Goal: Task Accomplishment & Management: Complete application form

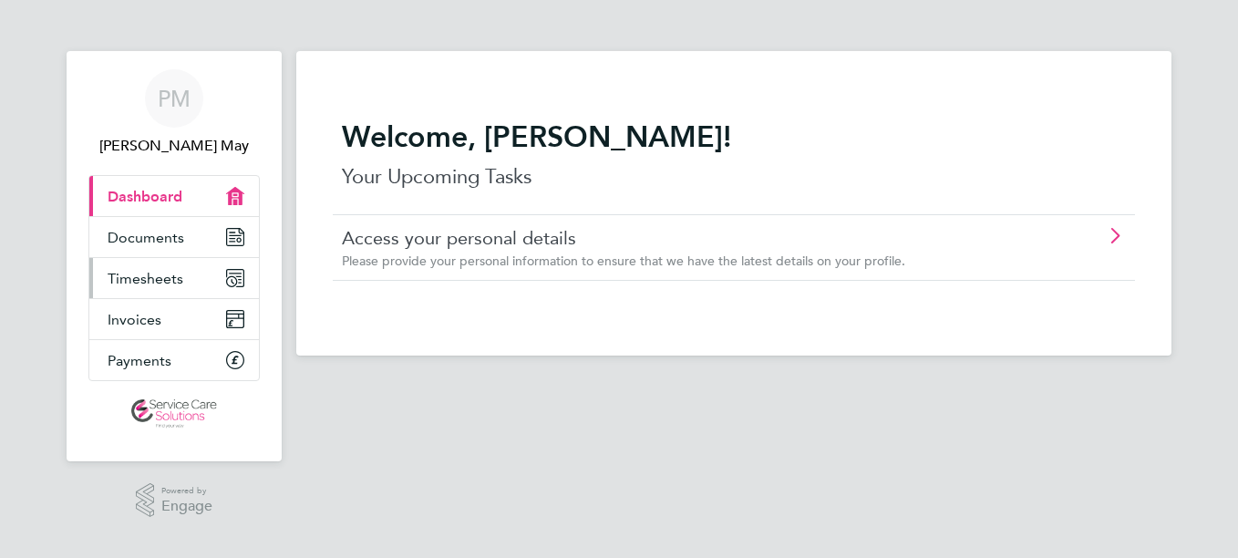
click at [146, 282] on span "Timesheets" at bounding box center [146, 278] width 76 height 17
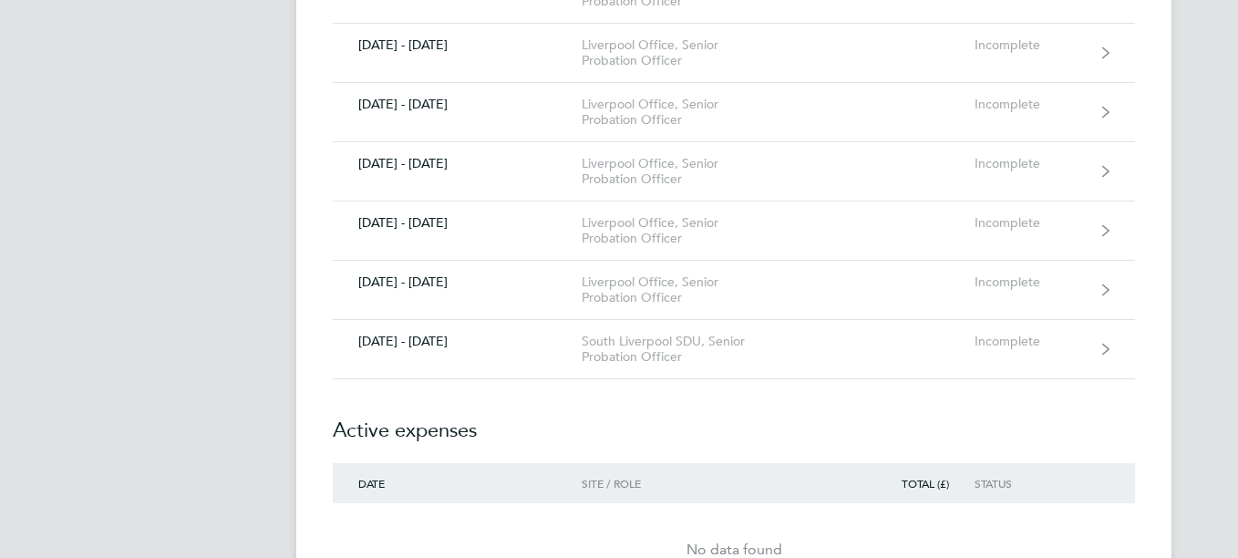
scroll to position [821, 0]
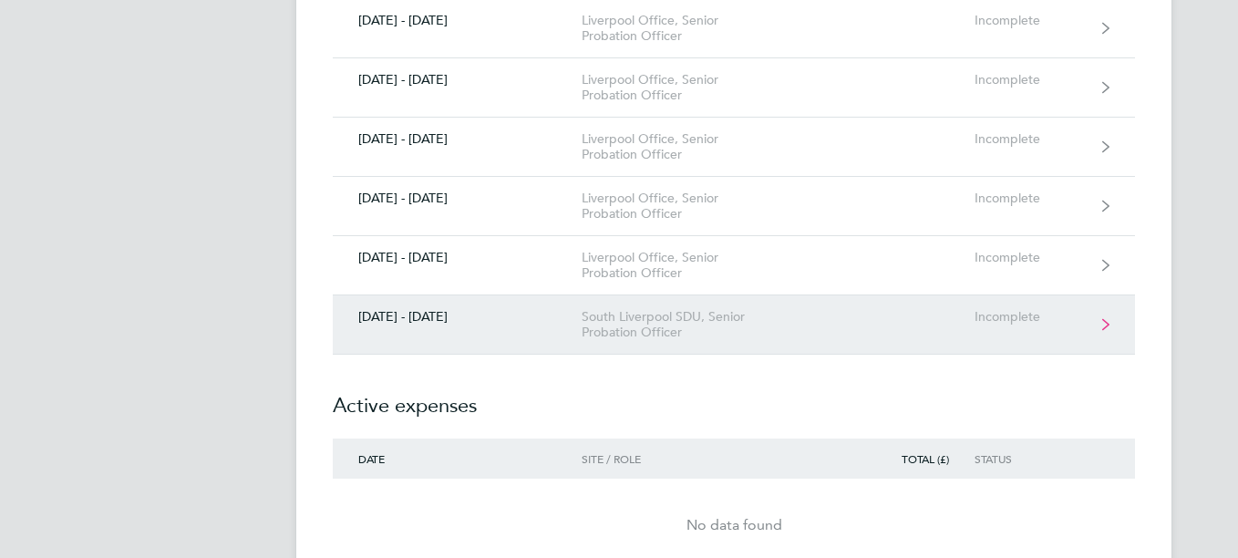
click at [1100, 322] on link "[DATE] - [DATE] [GEOGRAPHIC_DATA] SDU, Senior Probation Officer Incomplete" at bounding box center [734, 324] width 802 height 59
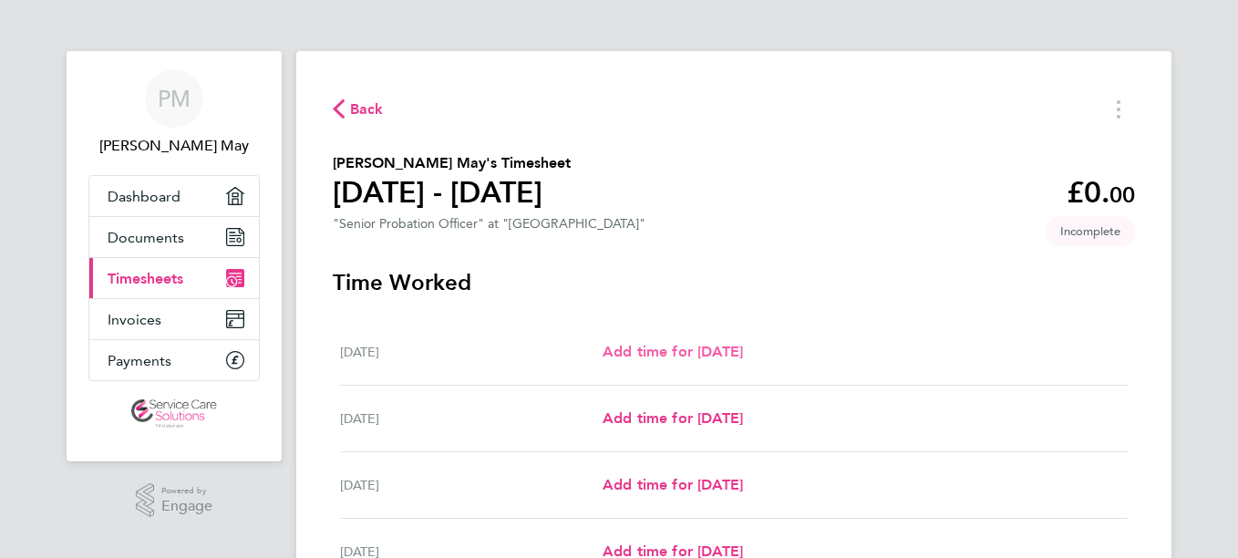
click at [702, 353] on span "Add time for [DATE]" at bounding box center [673, 351] width 140 height 17
select select "30"
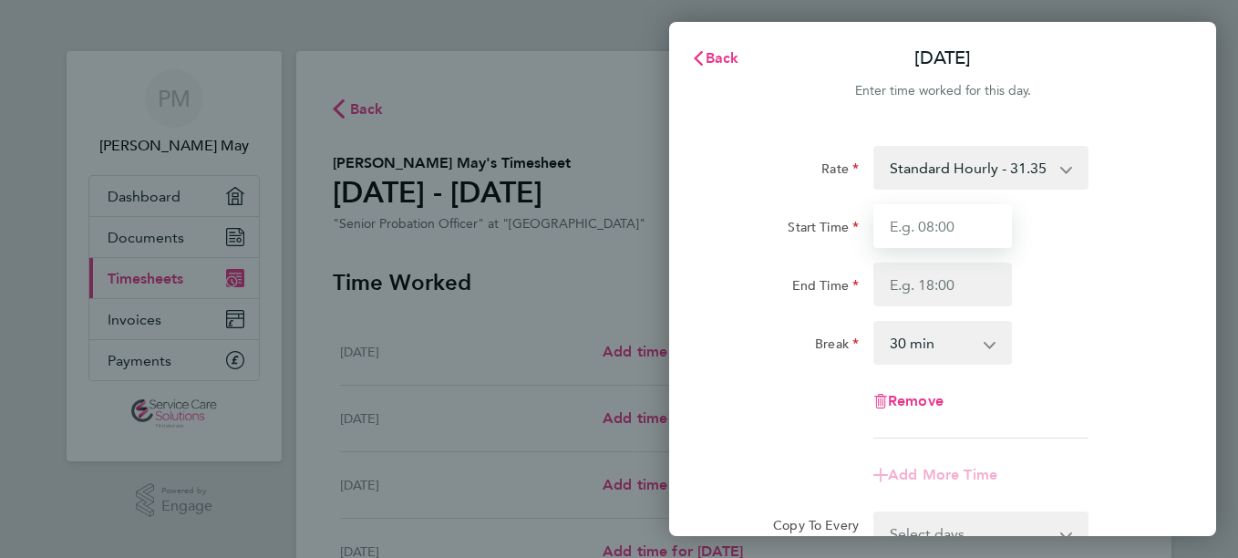
click at [937, 229] on input "Start Time" at bounding box center [942, 226] width 139 height 44
type input "08:00"
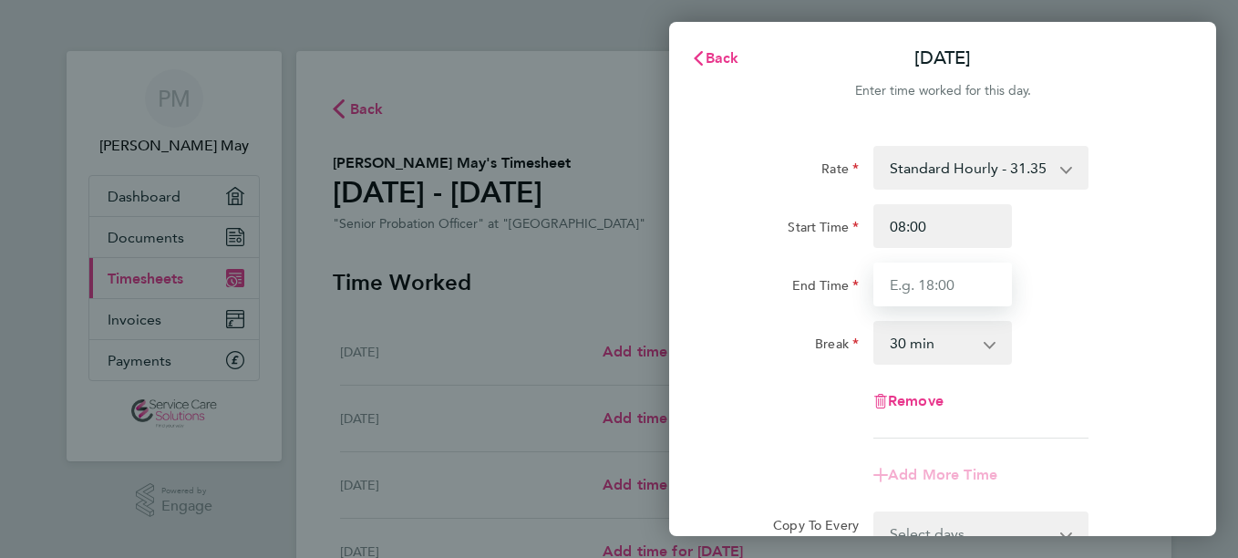
type input "16:00"
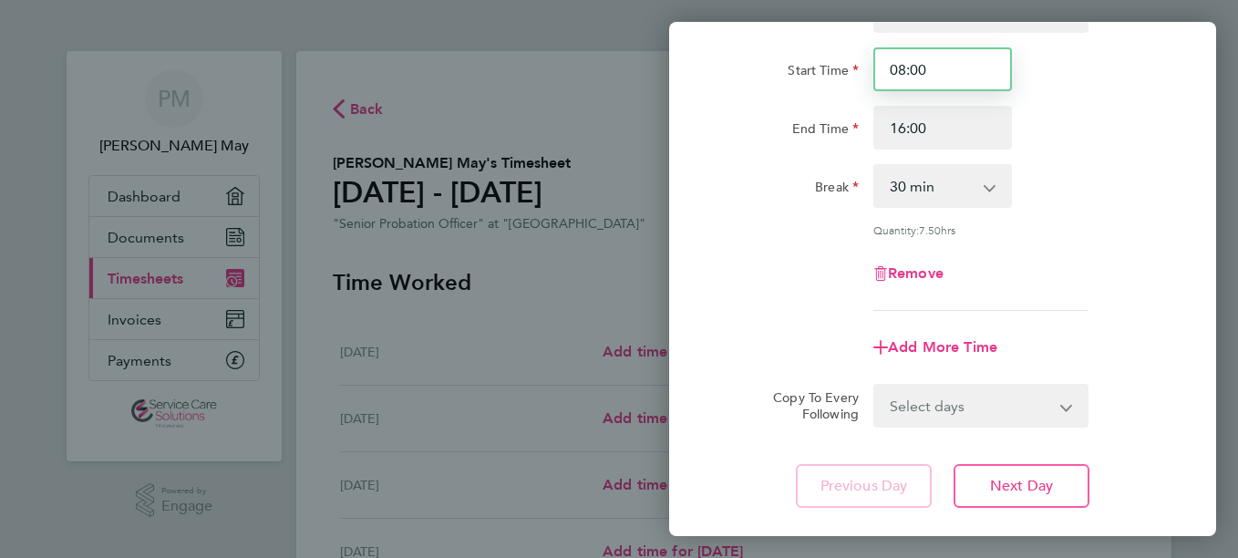
scroll to position [265, 0]
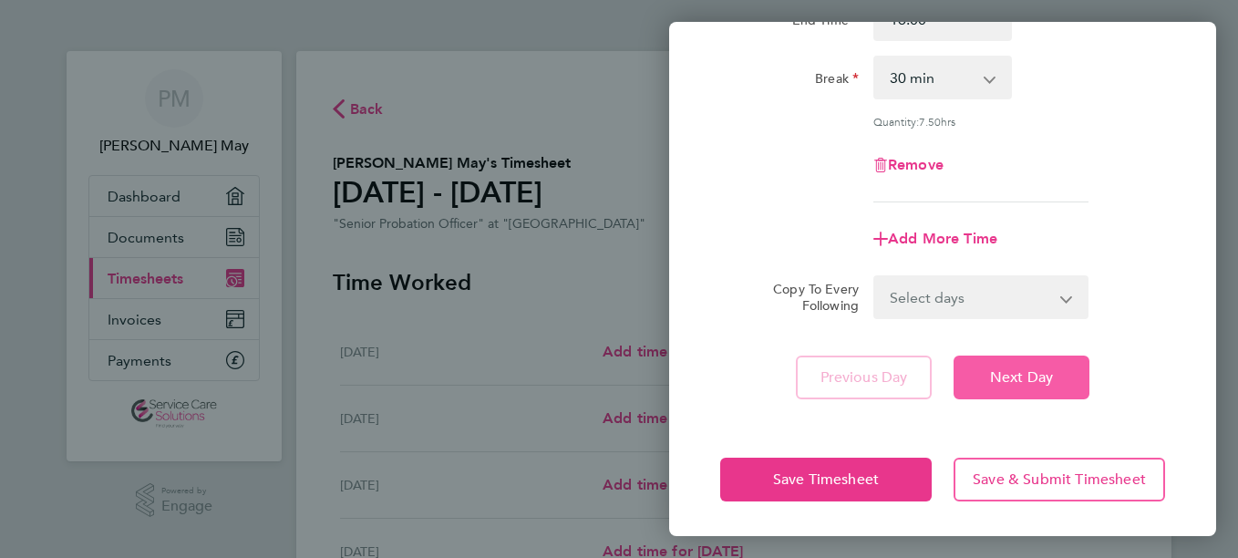
click at [1002, 378] on span "Next Day" at bounding box center [1021, 377] width 63 height 18
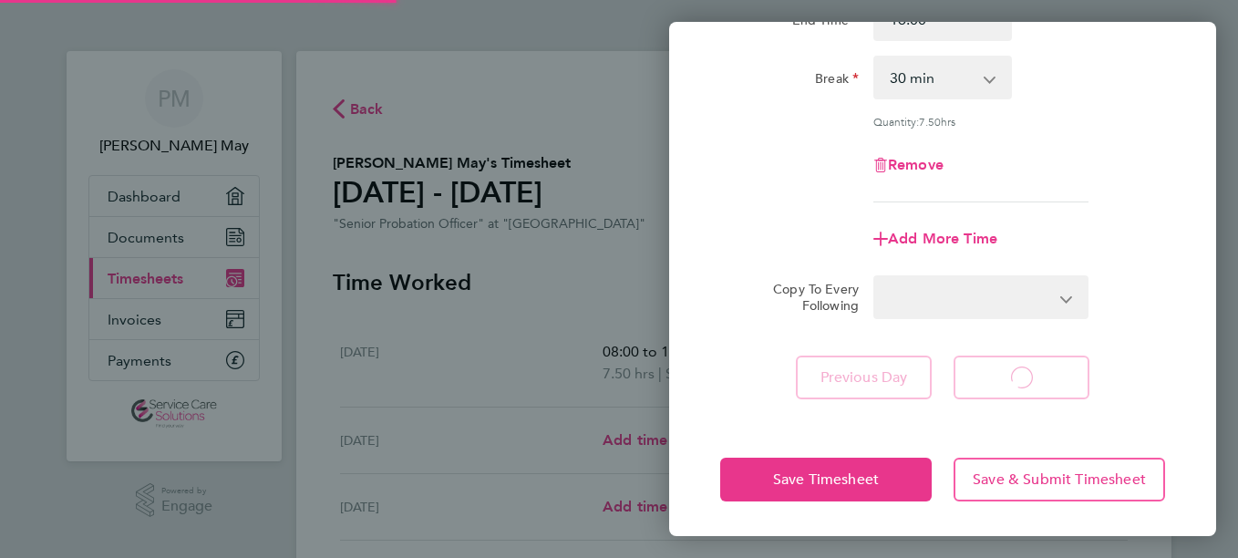
select select "30"
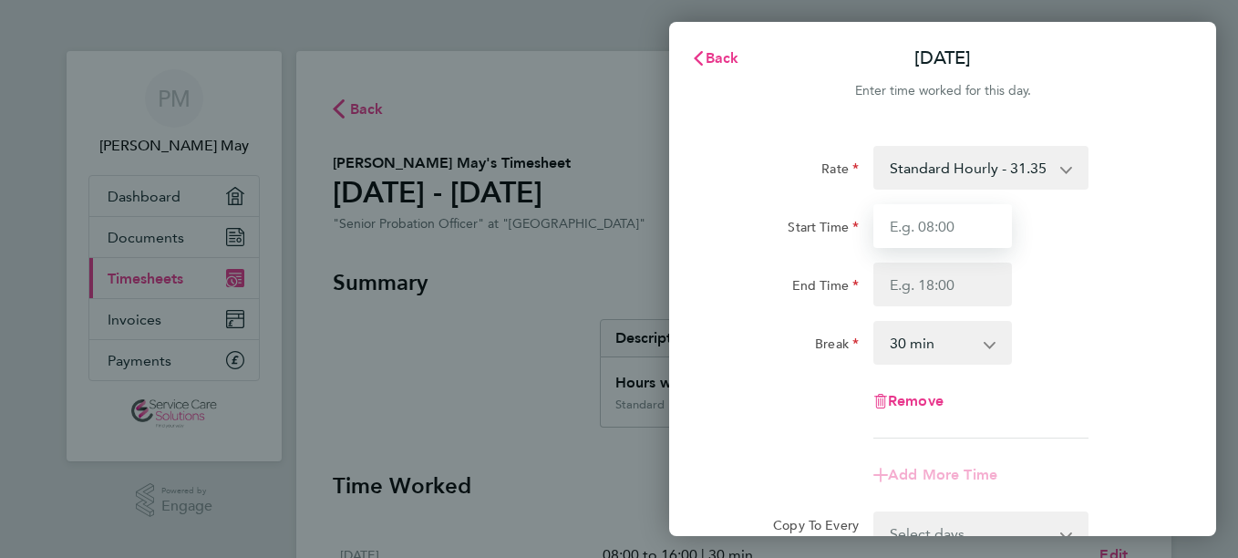
click at [933, 231] on input "Start Time" at bounding box center [942, 226] width 139 height 44
type input "08:00"
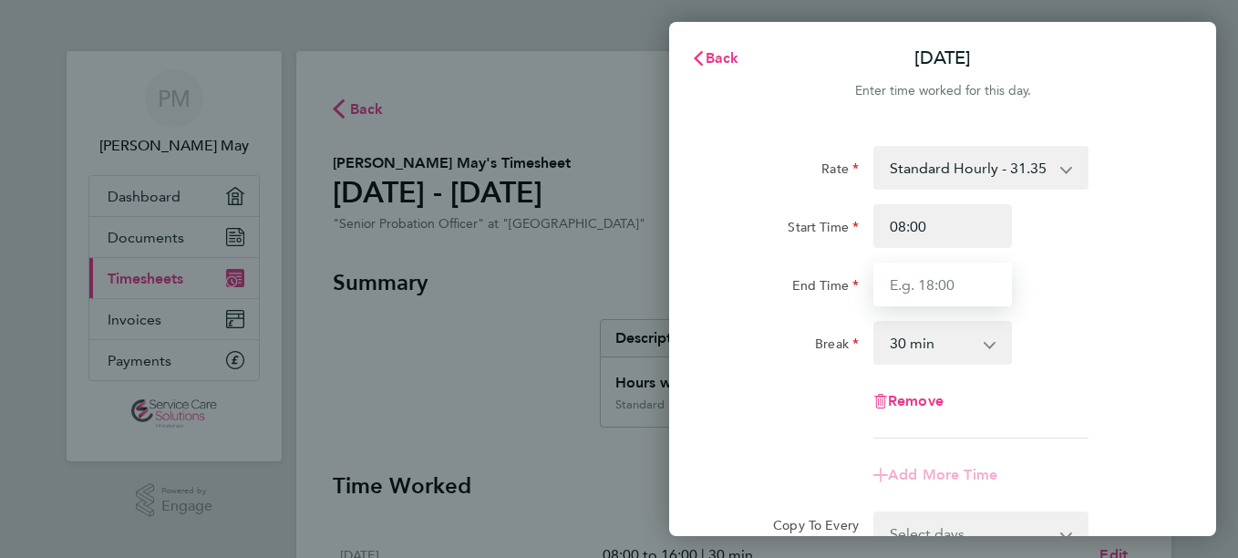
type input "16:00"
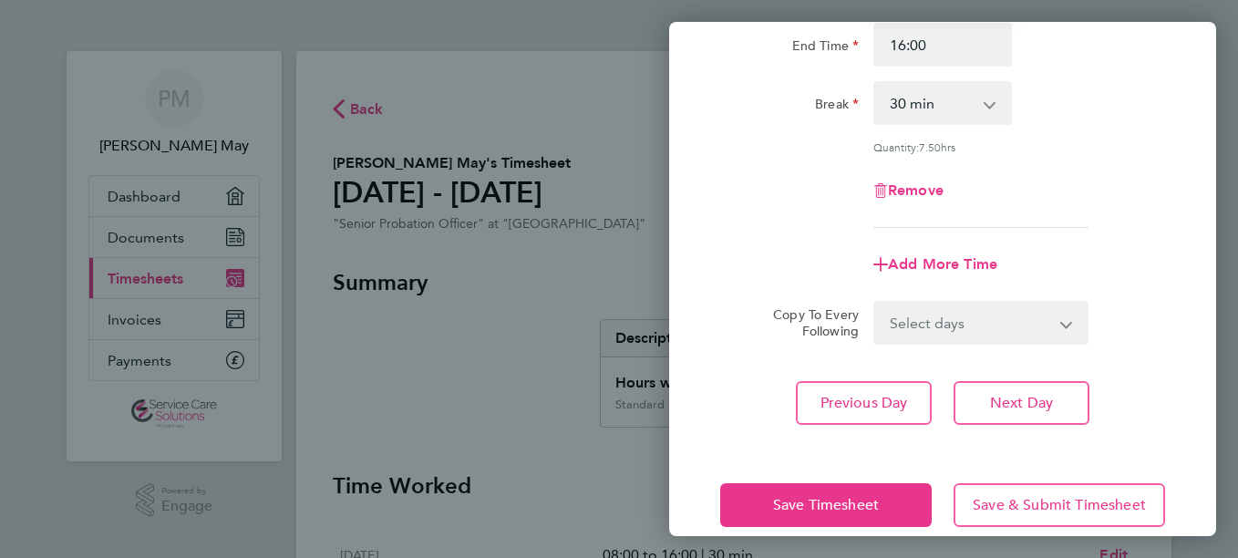
scroll to position [265, 0]
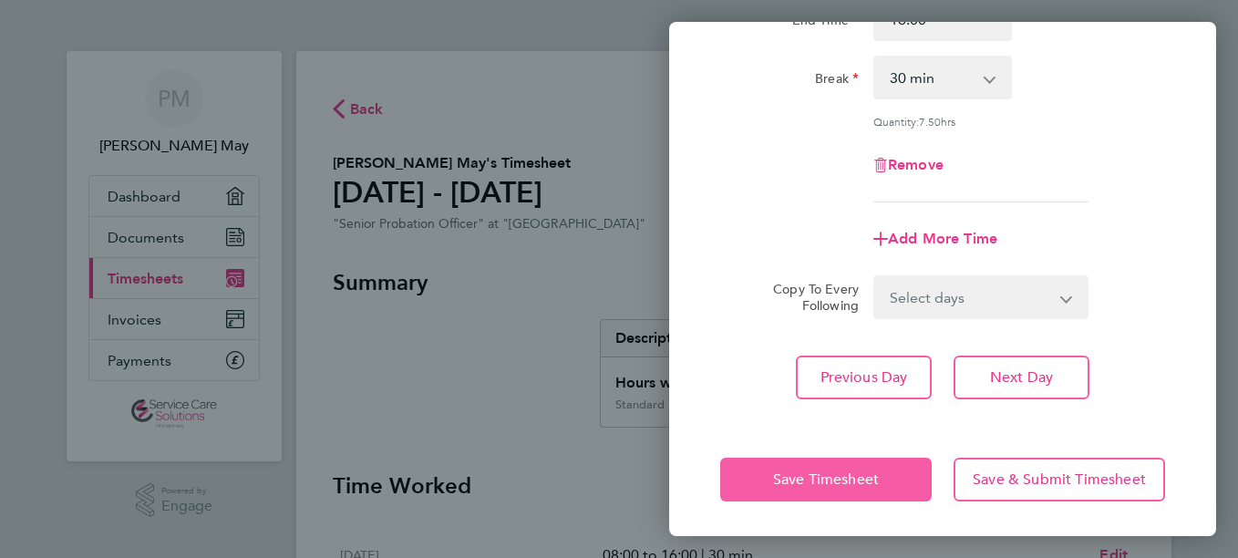
click at [846, 472] on span "Save Timesheet" at bounding box center [826, 479] width 106 height 18
